Goal: Navigation & Orientation: Find specific page/section

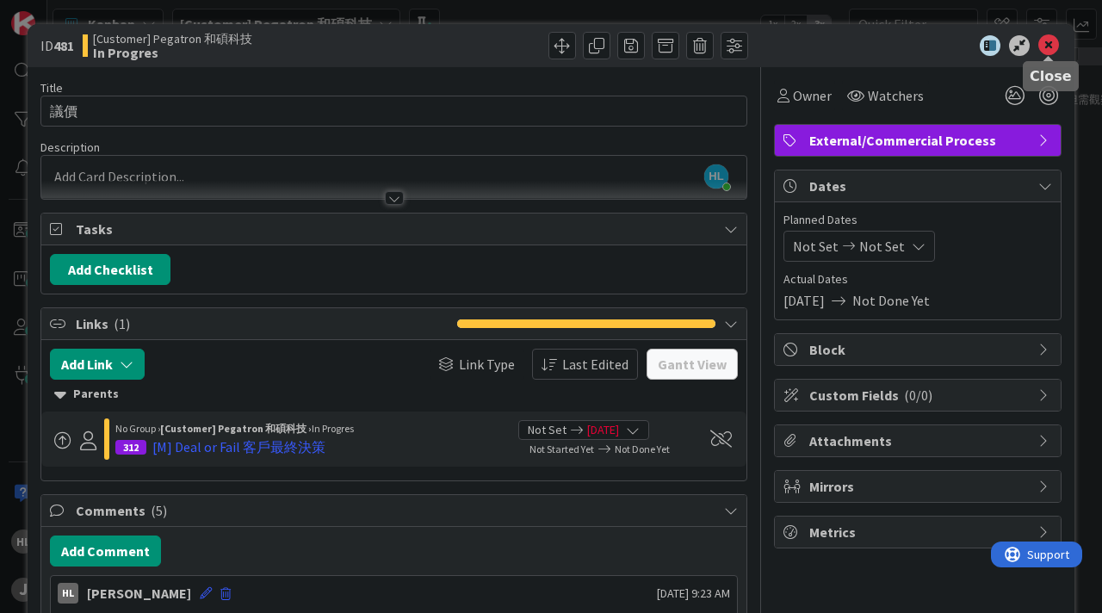
click at [1053, 35] on icon at bounding box center [1048, 45] width 21 height 21
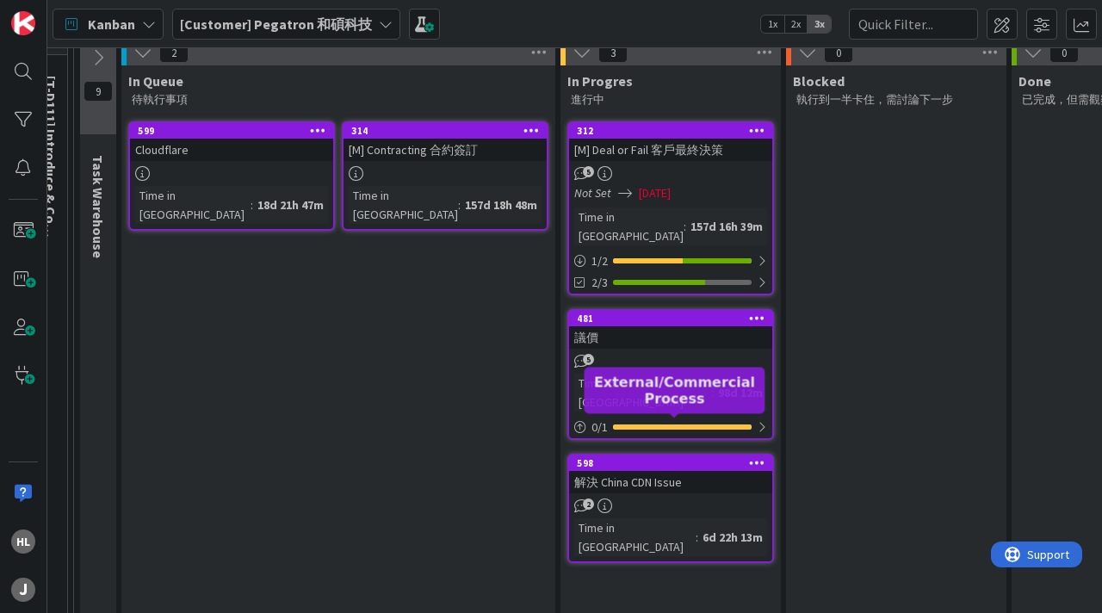
click at [651, 457] on div "598" at bounding box center [674, 463] width 195 height 12
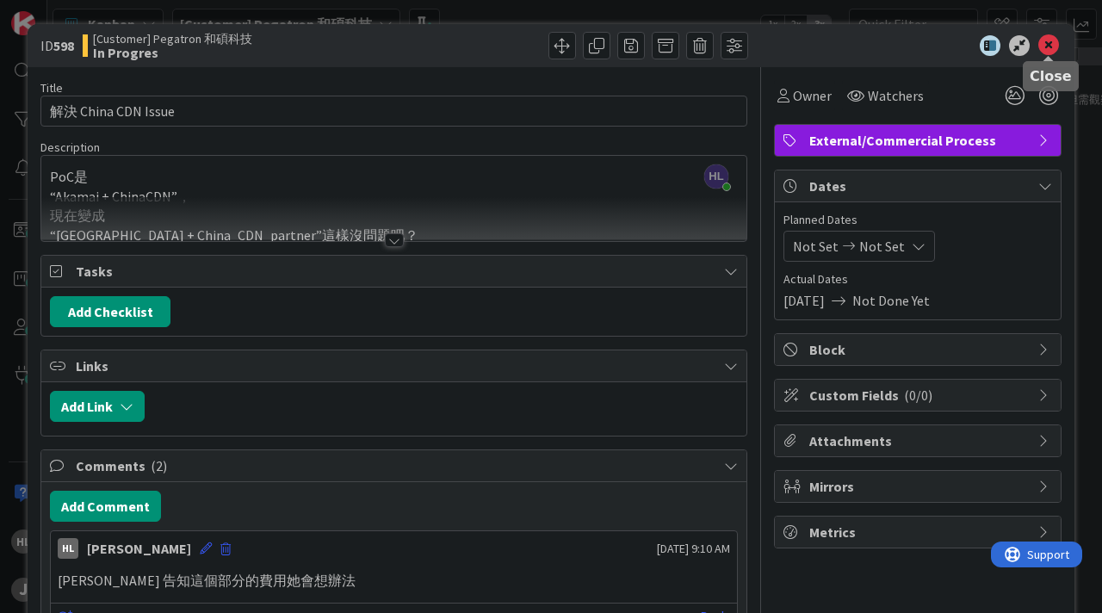
click at [1050, 46] on icon at bounding box center [1048, 45] width 21 height 21
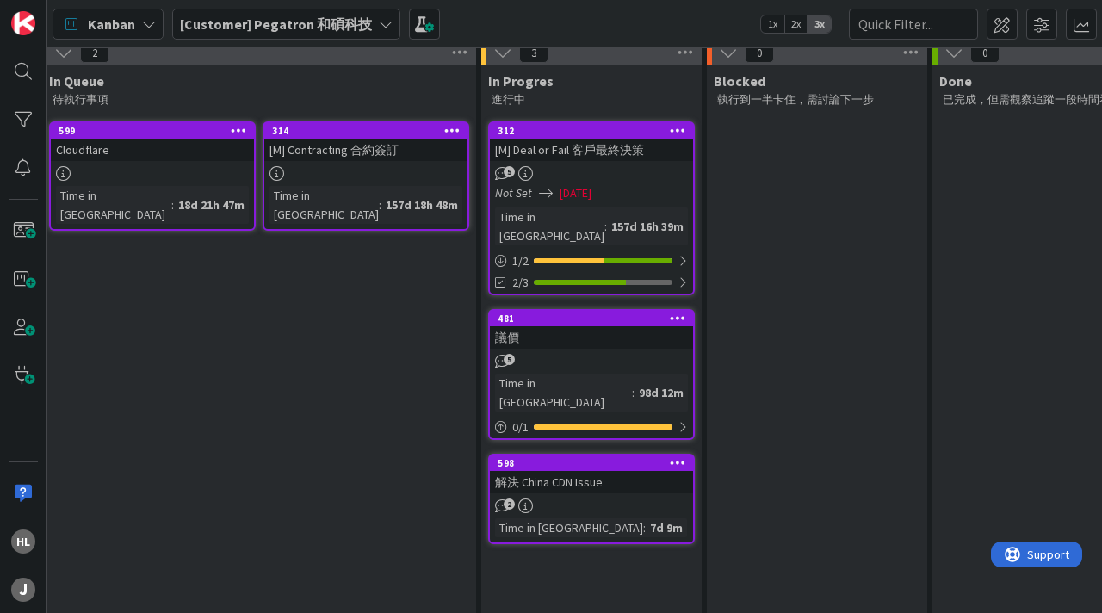
scroll to position [211, 349]
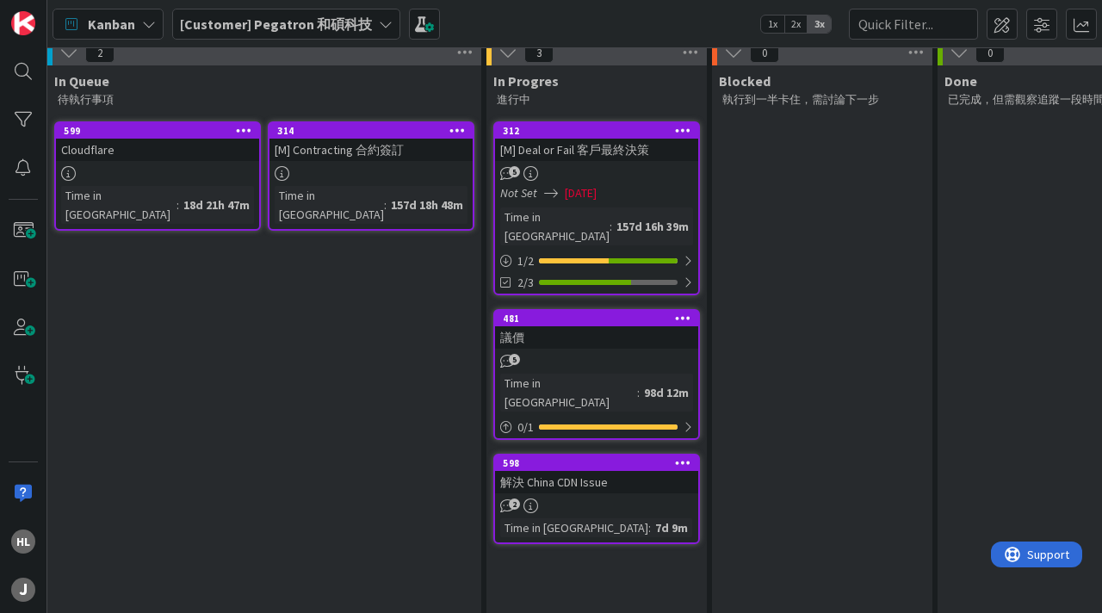
click at [574, 455] on div "598" at bounding box center [596, 462] width 203 height 15
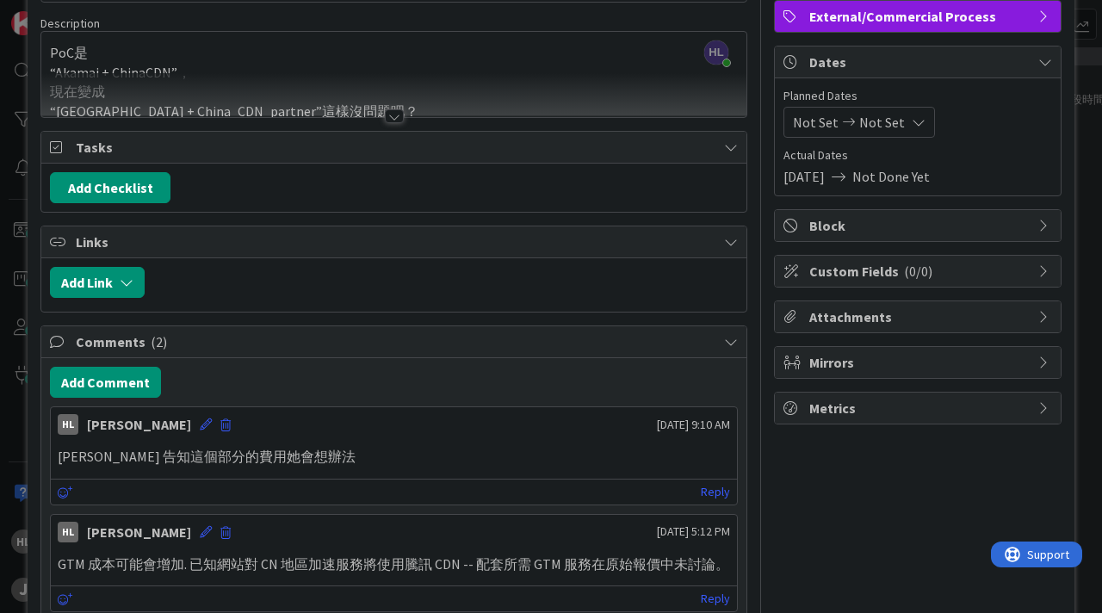
scroll to position [215, 0]
